Goal: Navigation & Orientation: Find specific page/section

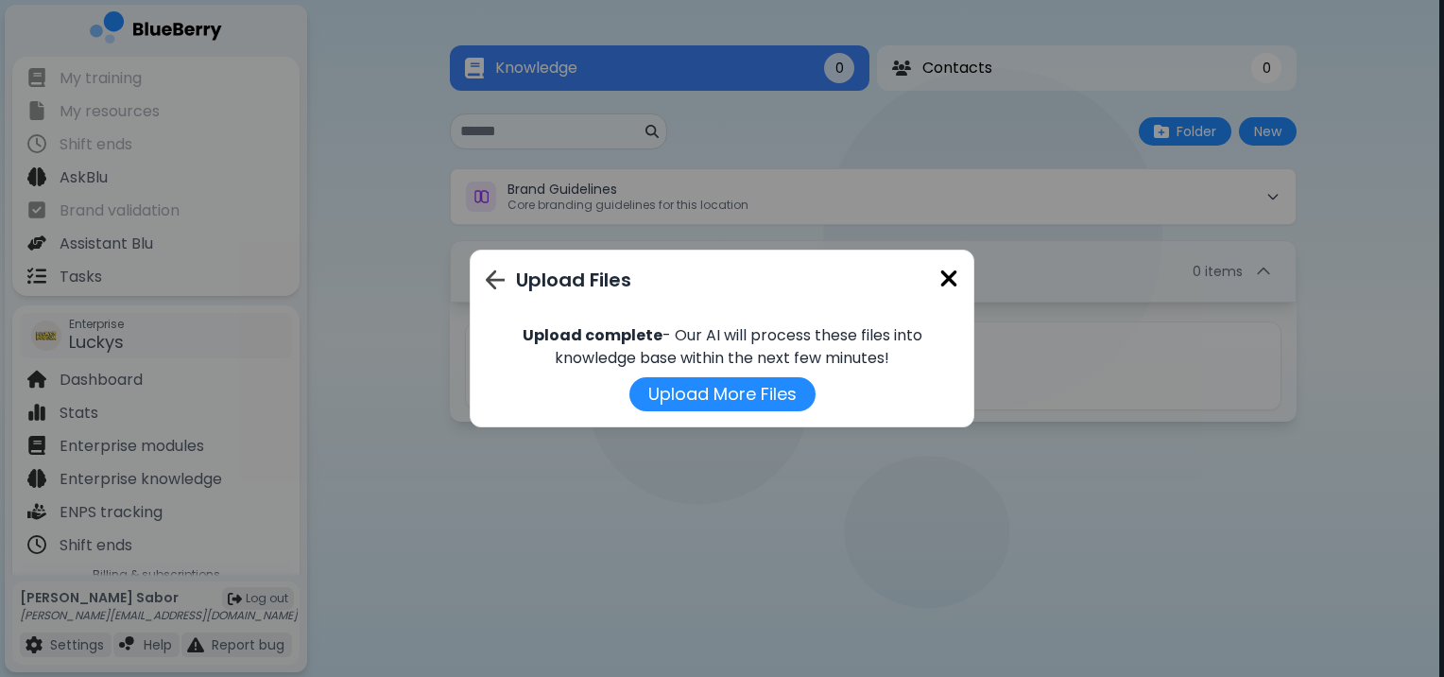
scroll to position [275, 0]
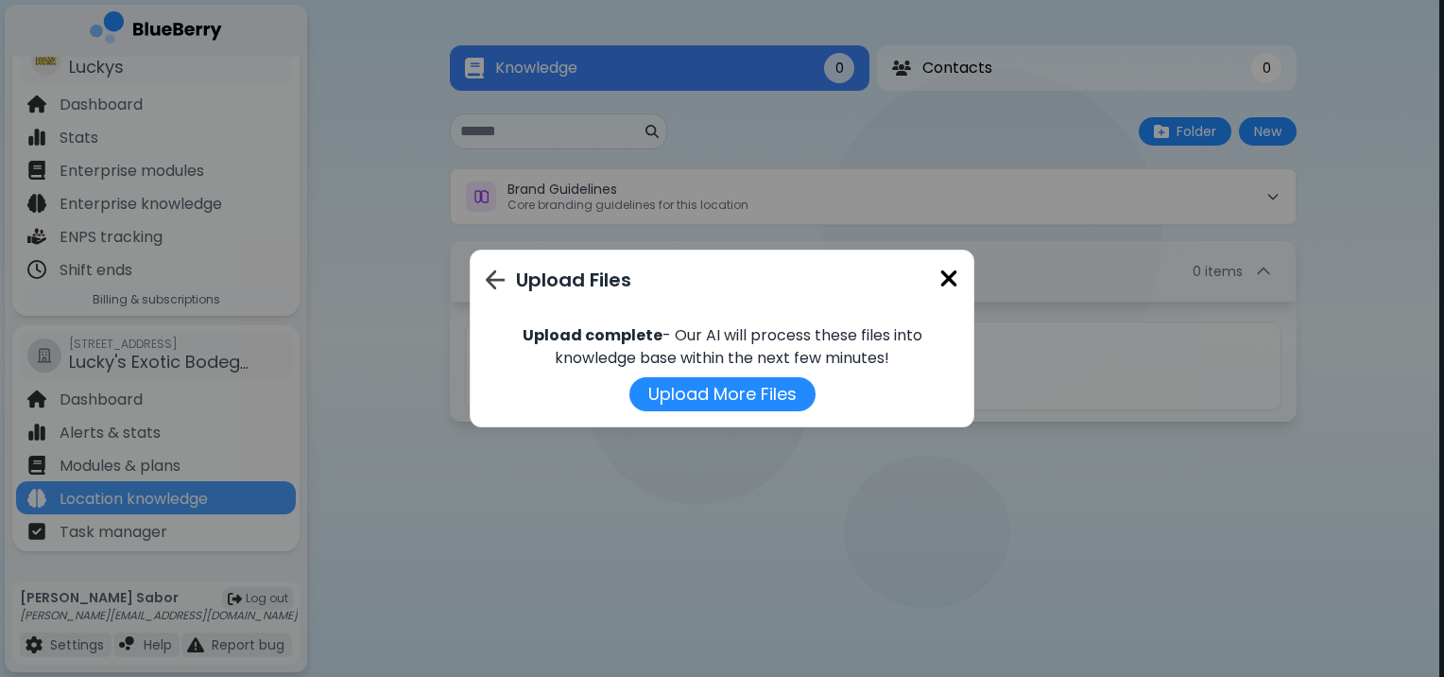
click at [944, 272] on img at bounding box center [948, 278] width 19 height 26
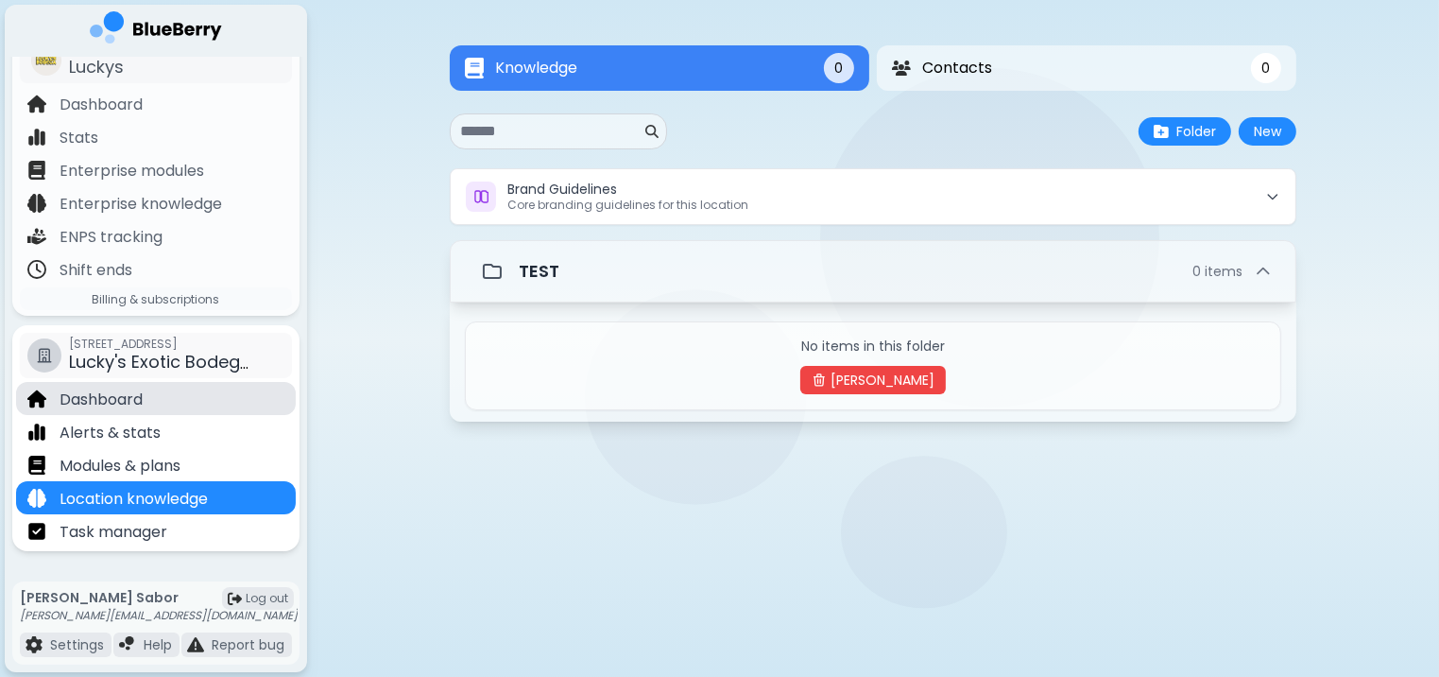
click at [127, 412] on div "Dashboard" at bounding box center [156, 398] width 280 height 33
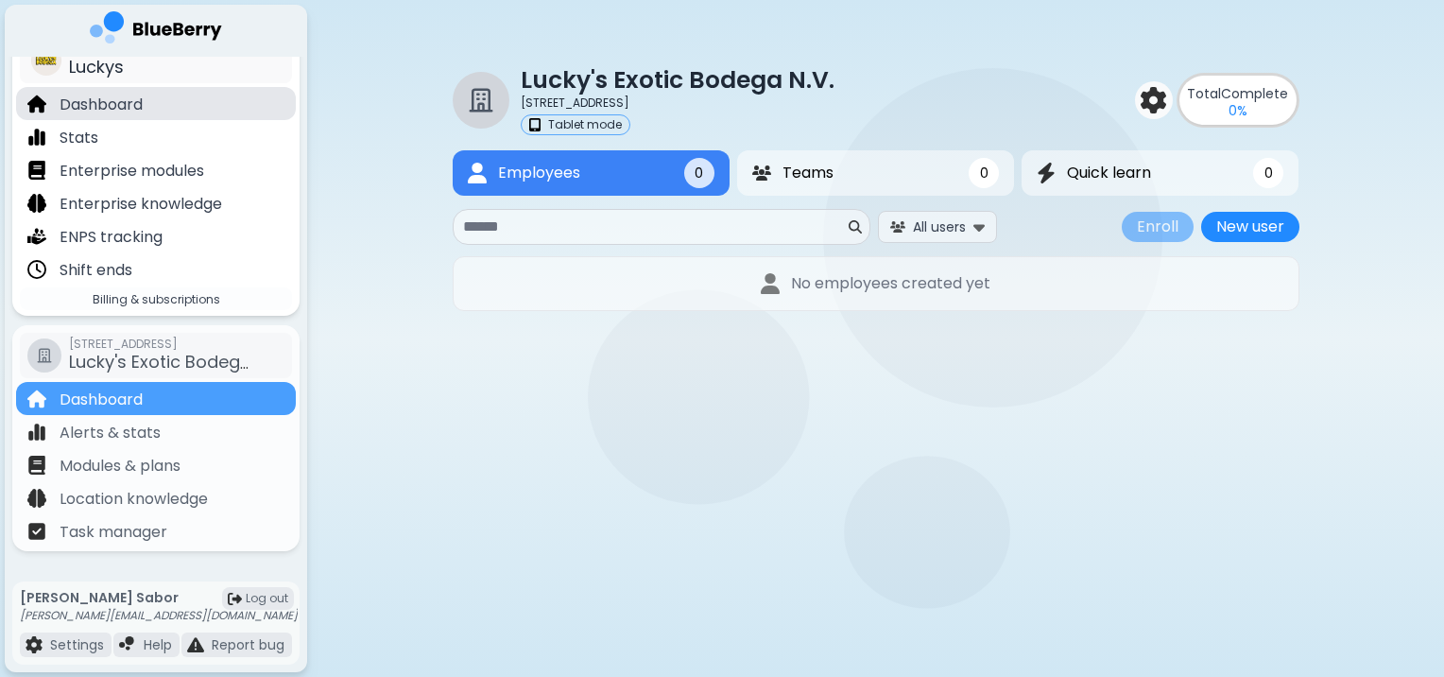
click at [145, 118] on div "Dashboard" at bounding box center [156, 103] width 280 height 33
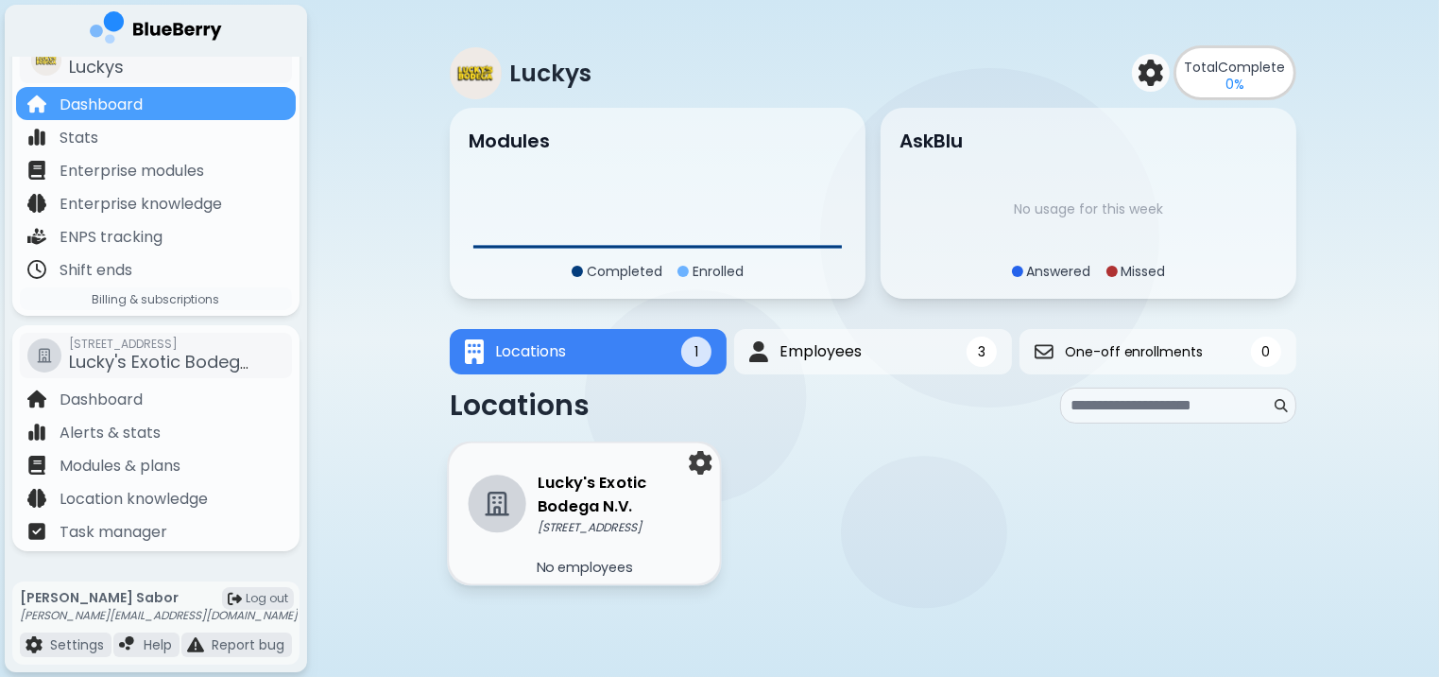
click at [641, 535] on p "[STREET_ADDRESS]" at bounding box center [619, 527] width 163 height 15
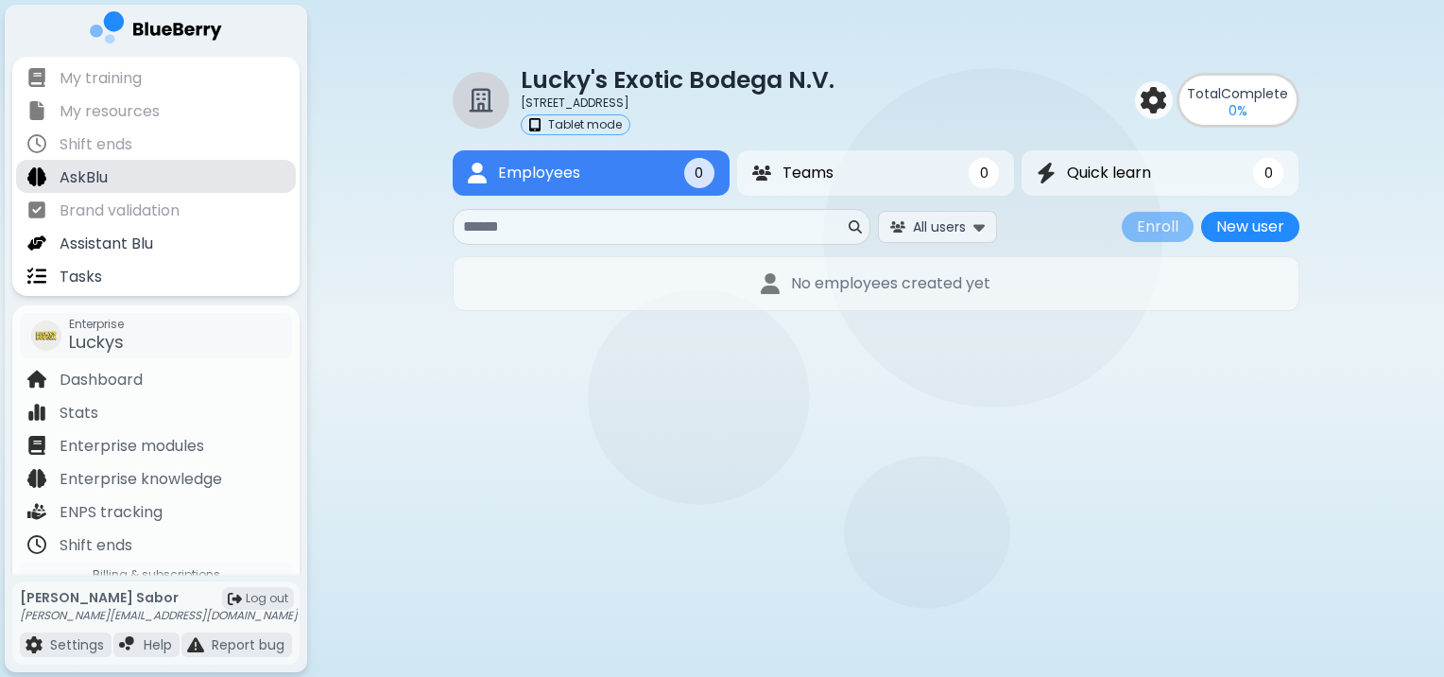
click at [150, 176] on div "AskBlu" at bounding box center [156, 176] width 280 height 33
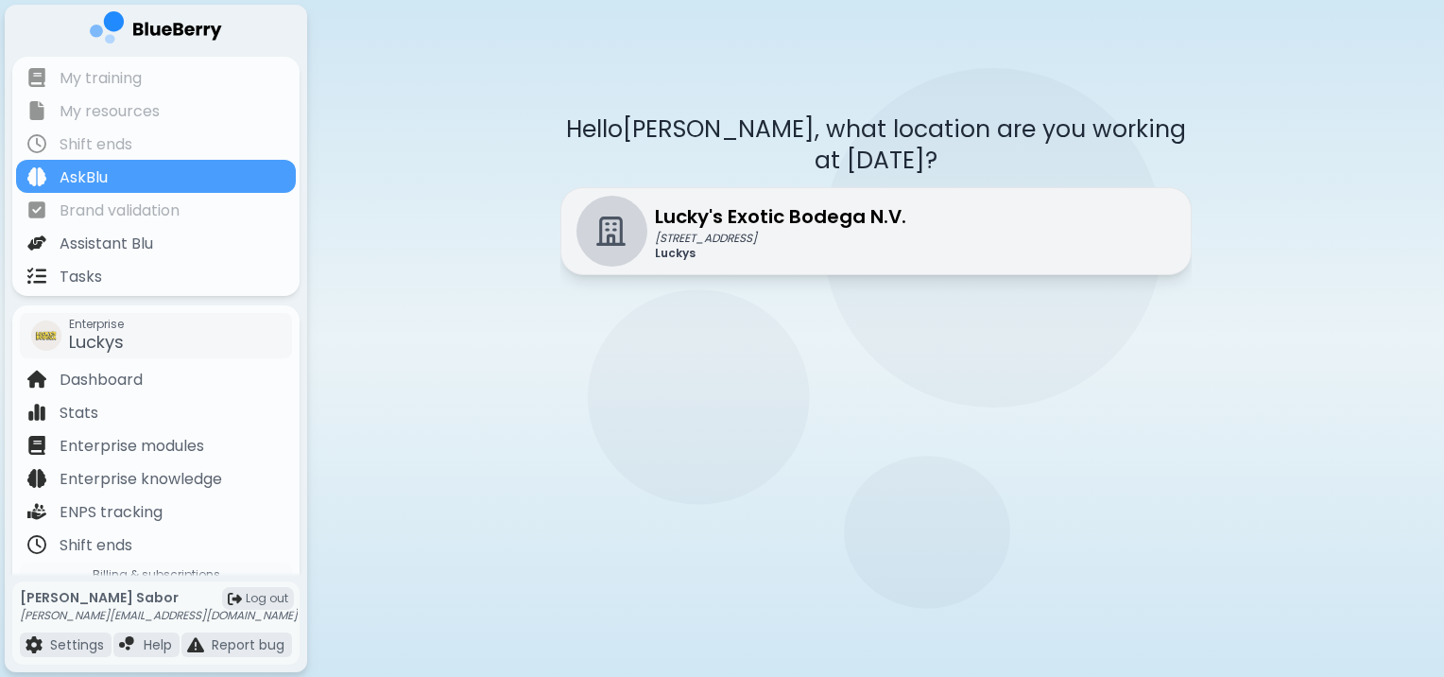
click at [723, 202] on p "Lucky's Exotic Bodega N.V." at bounding box center [780, 216] width 251 height 28
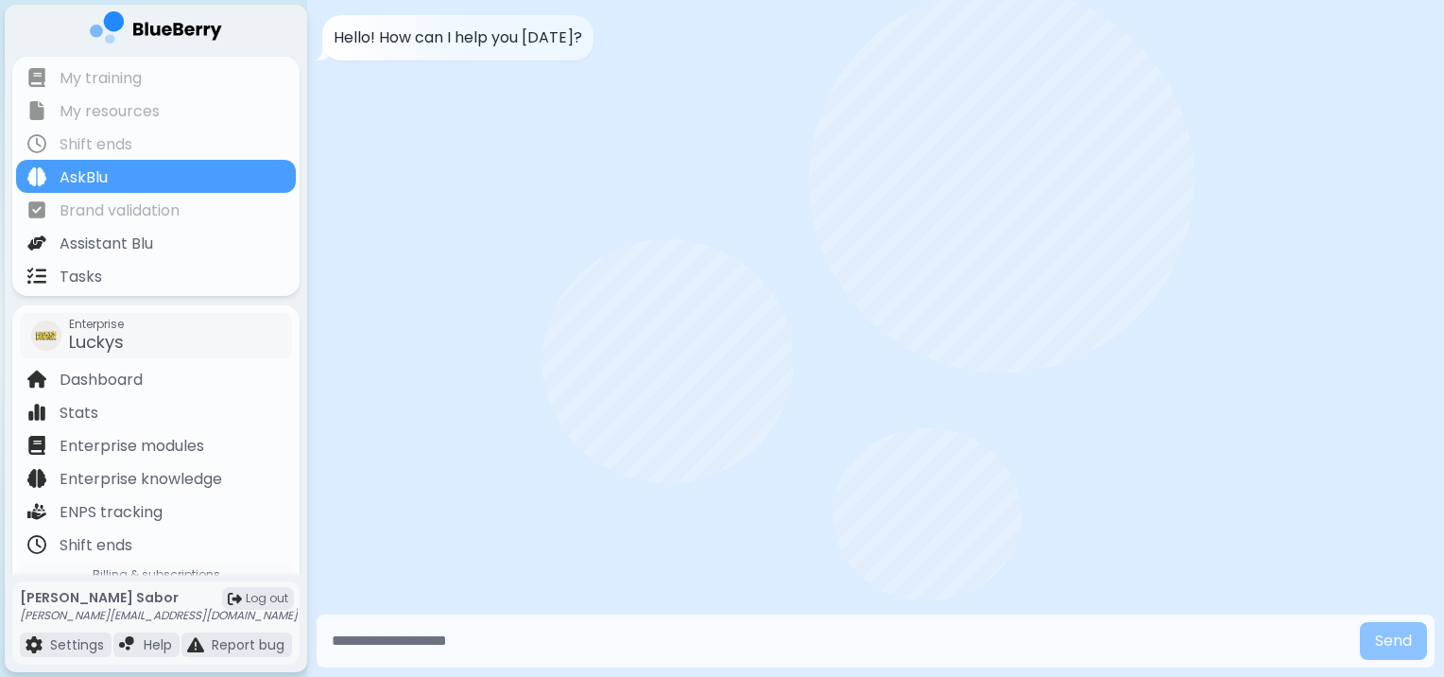
click at [402, 639] on input "text" at bounding box center [838, 641] width 1028 height 38
